Goal: Task Accomplishment & Management: Manage account settings

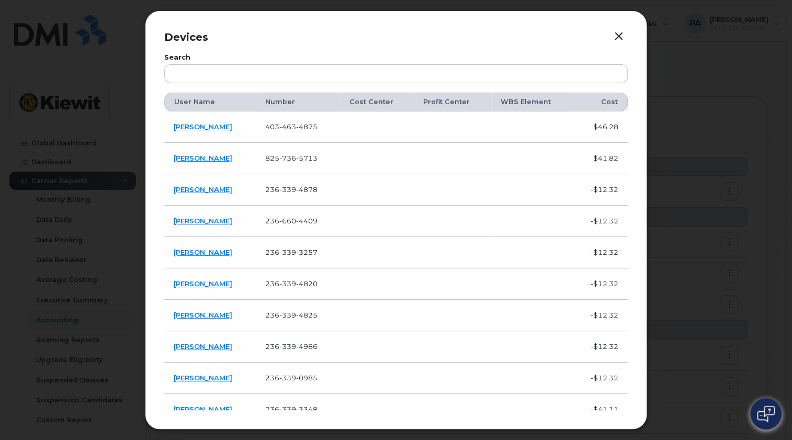
click at [619, 36] on button "button" at bounding box center [619, 36] width 16 height 15
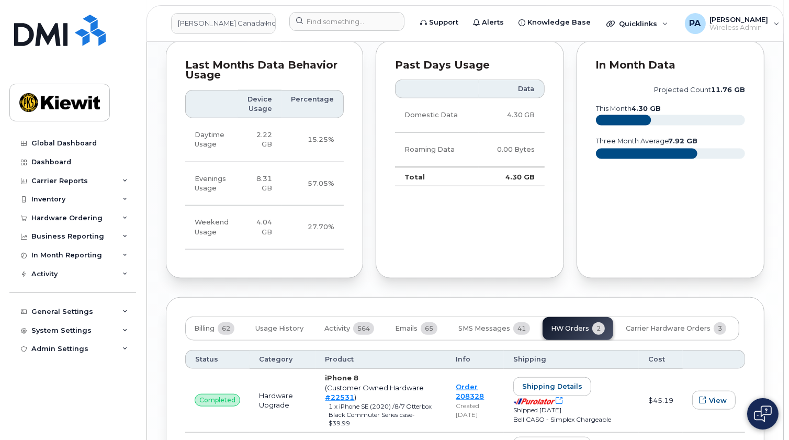
scroll to position [1088, 0]
click at [208, 21] on link "[PERSON_NAME] Canada Inc" at bounding box center [223, 23] width 105 height 21
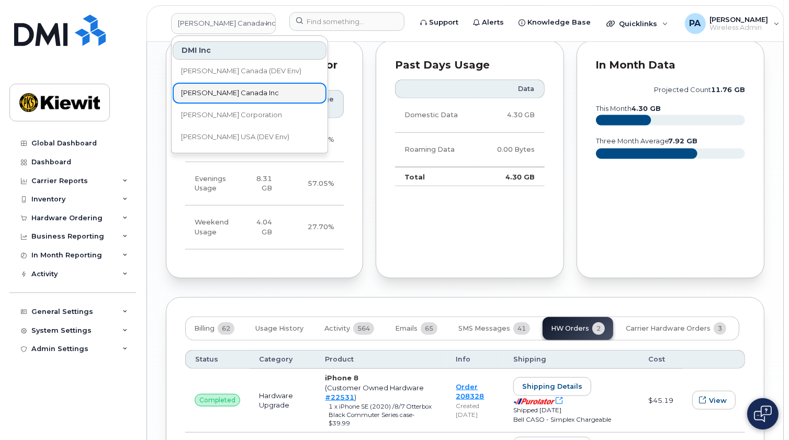
click at [208, 104] on div "DMI Inc [PERSON_NAME] Canada (DEV Env) [PERSON_NAME] Canada Inc [PERSON_NAME] C…" at bounding box center [250, 94] width 156 height 108
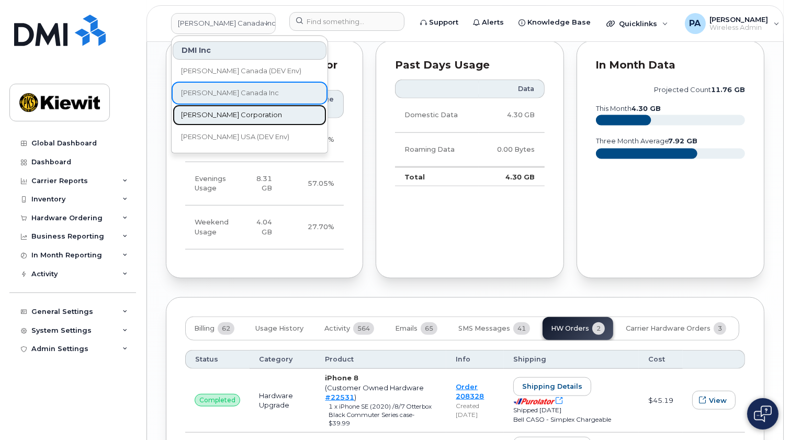
click at [207, 111] on span "[PERSON_NAME] Corporation" at bounding box center [231, 115] width 101 height 10
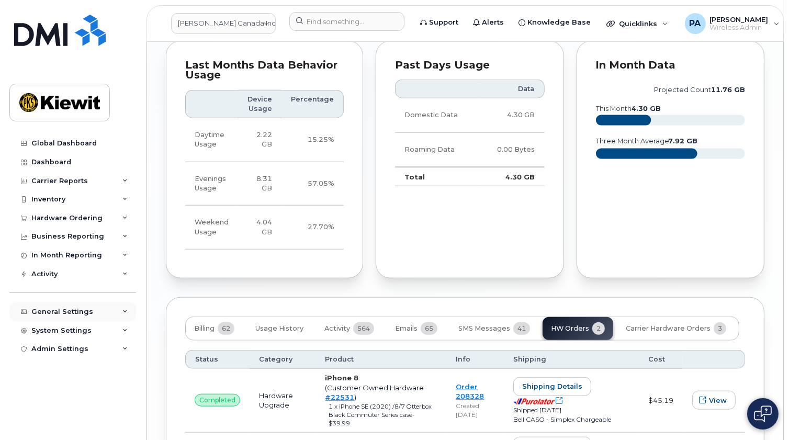
click at [62, 312] on div "General Settings" at bounding box center [62, 311] width 62 height 8
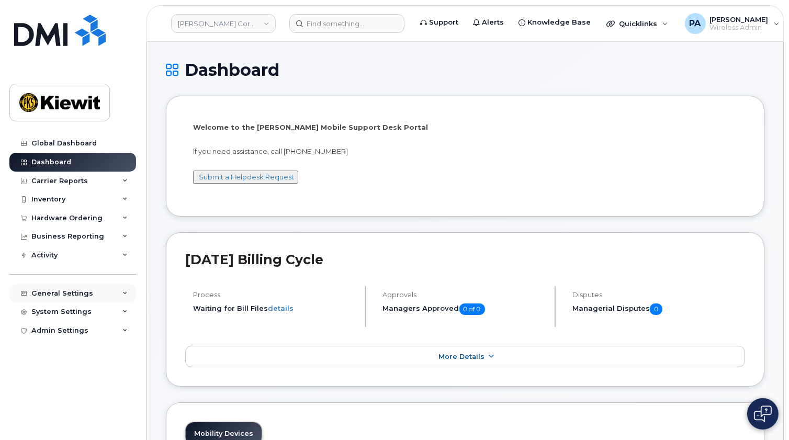
click at [51, 298] on div "General Settings" at bounding box center [72, 293] width 127 height 19
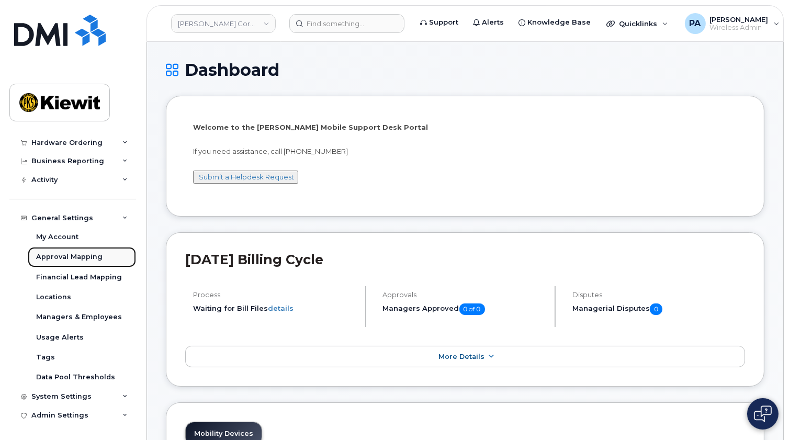
click at [60, 253] on div "Approval Mapping" at bounding box center [69, 256] width 66 height 9
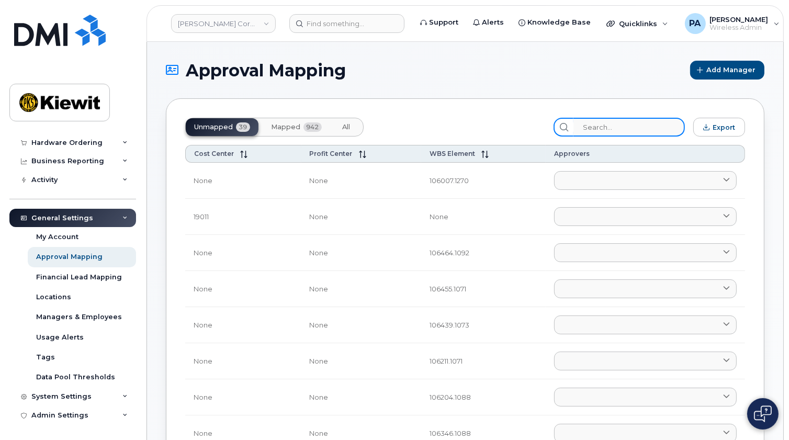
click at [614, 124] on input "search" at bounding box center [628, 127] width 111 height 19
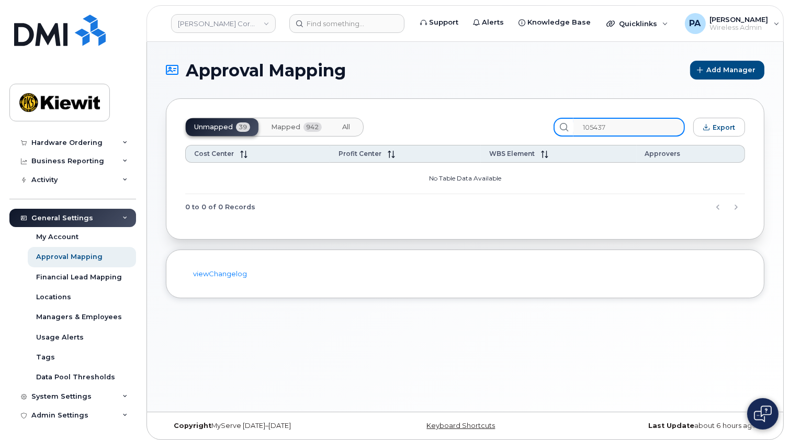
type input "105437"
click at [289, 124] on span "Mapped" at bounding box center [285, 127] width 29 height 8
